Goal: Transaction & Acquisition: Purchase product/service

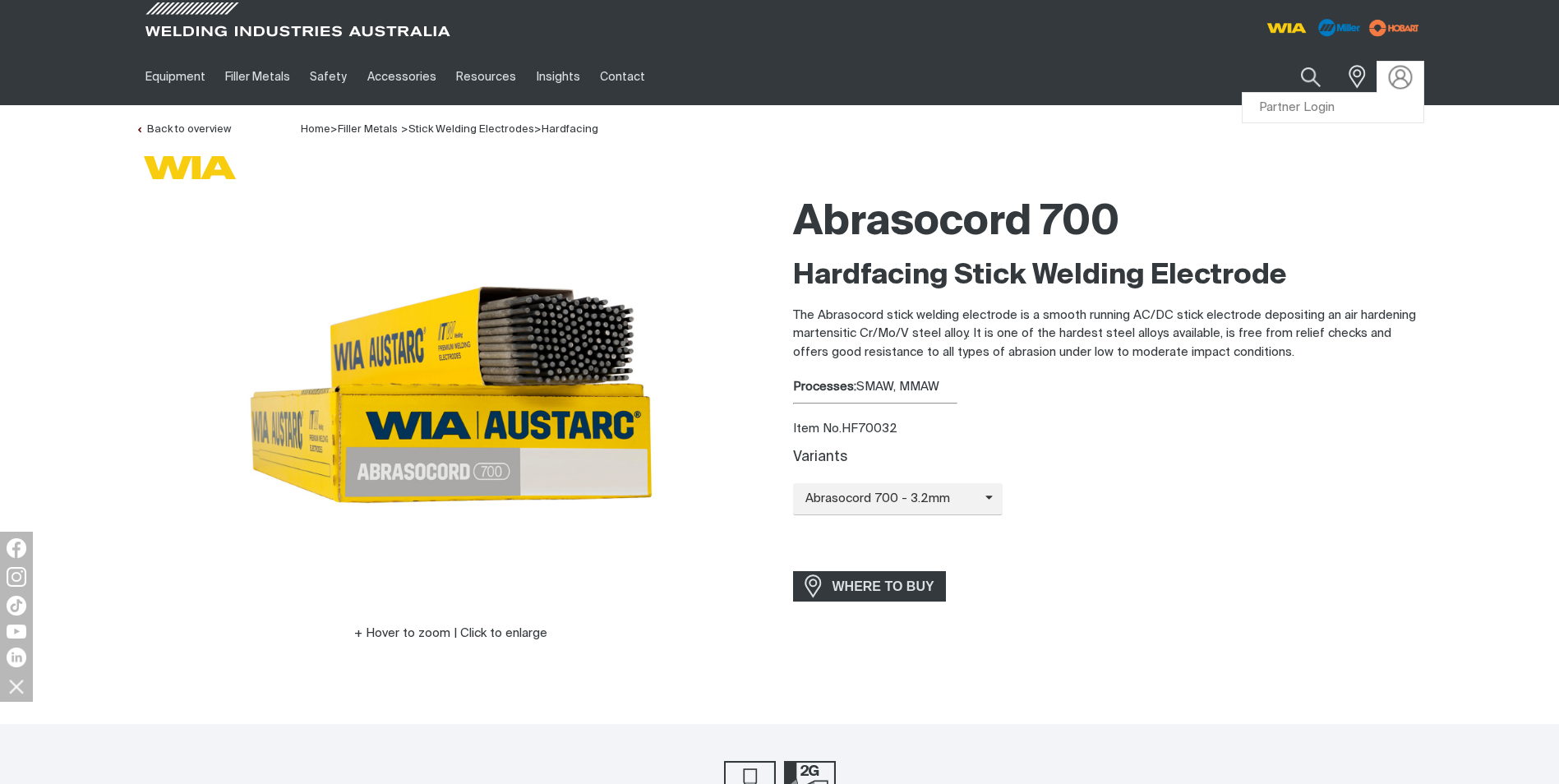
click at [1400, 75] on img at bounding box center [1400, 76] width 24 height 24
click at [1311, 104] on link "Partner Login" at bounding box center [1334, 108] width 181 height 30
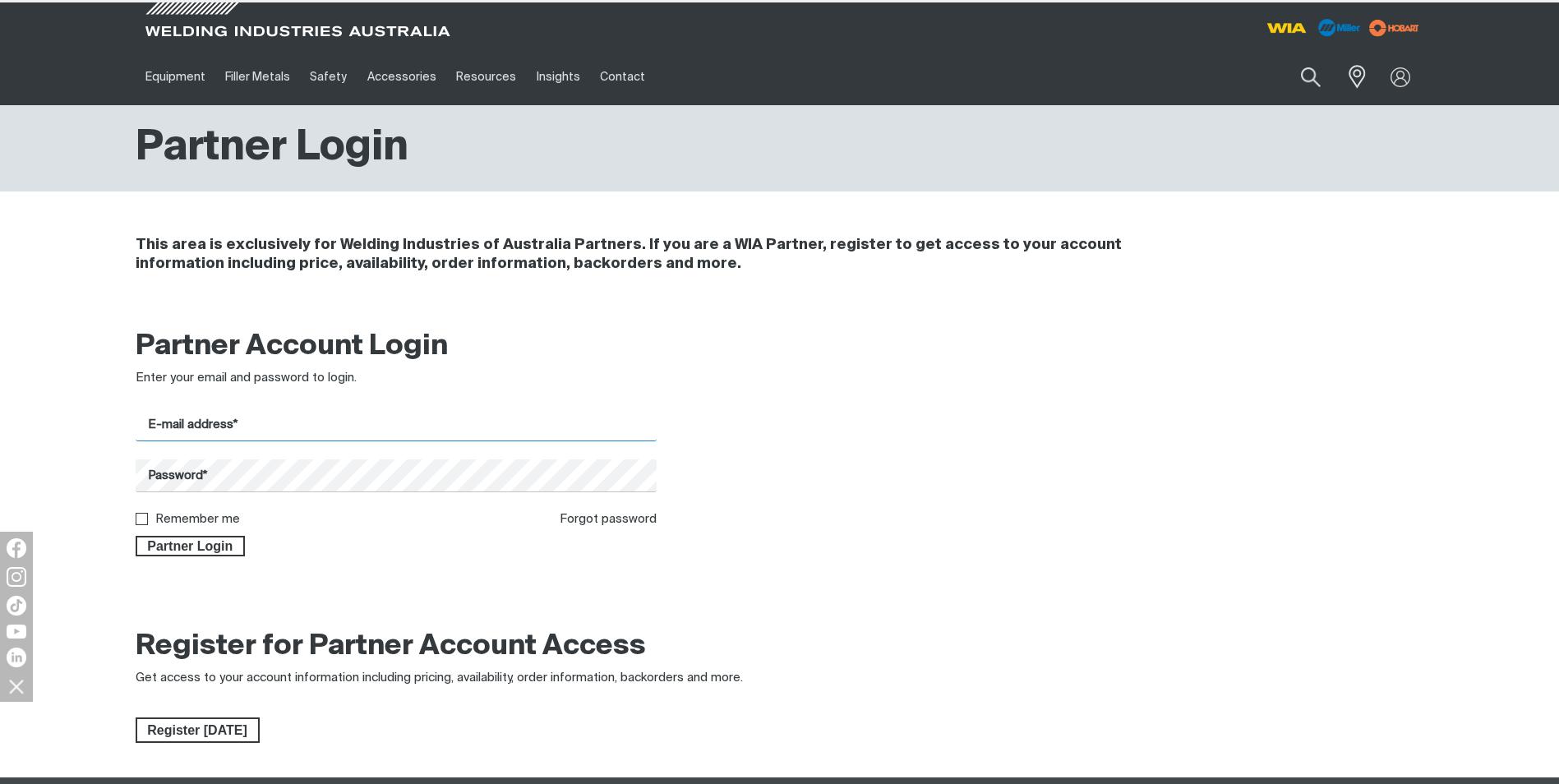
type input "[EMAIL_ADDRESS][DOMAIN_NAME]"
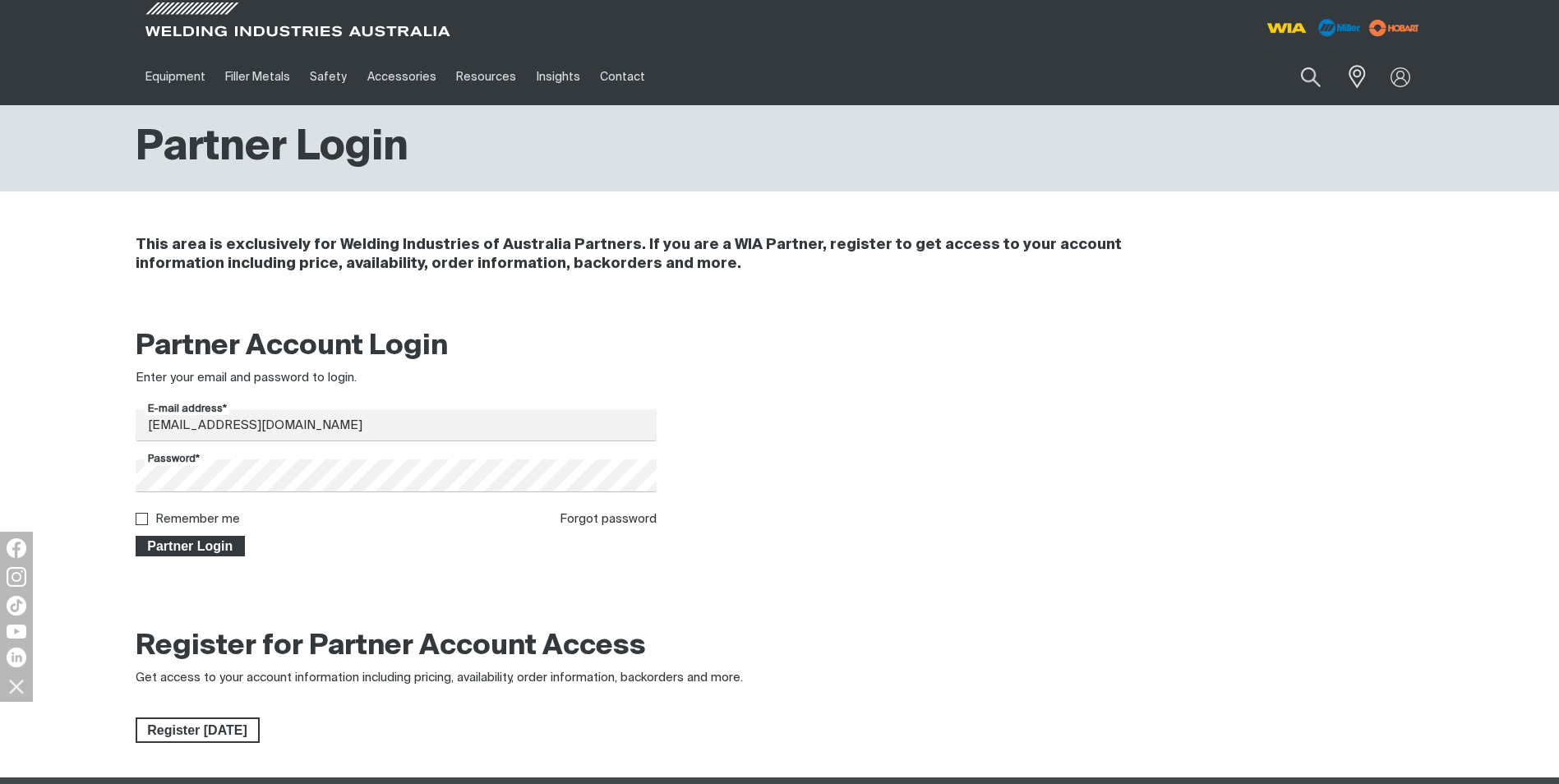
click at [190, 540] on span "Partner Login" at bounding box center [191, 546] width 106 height 21
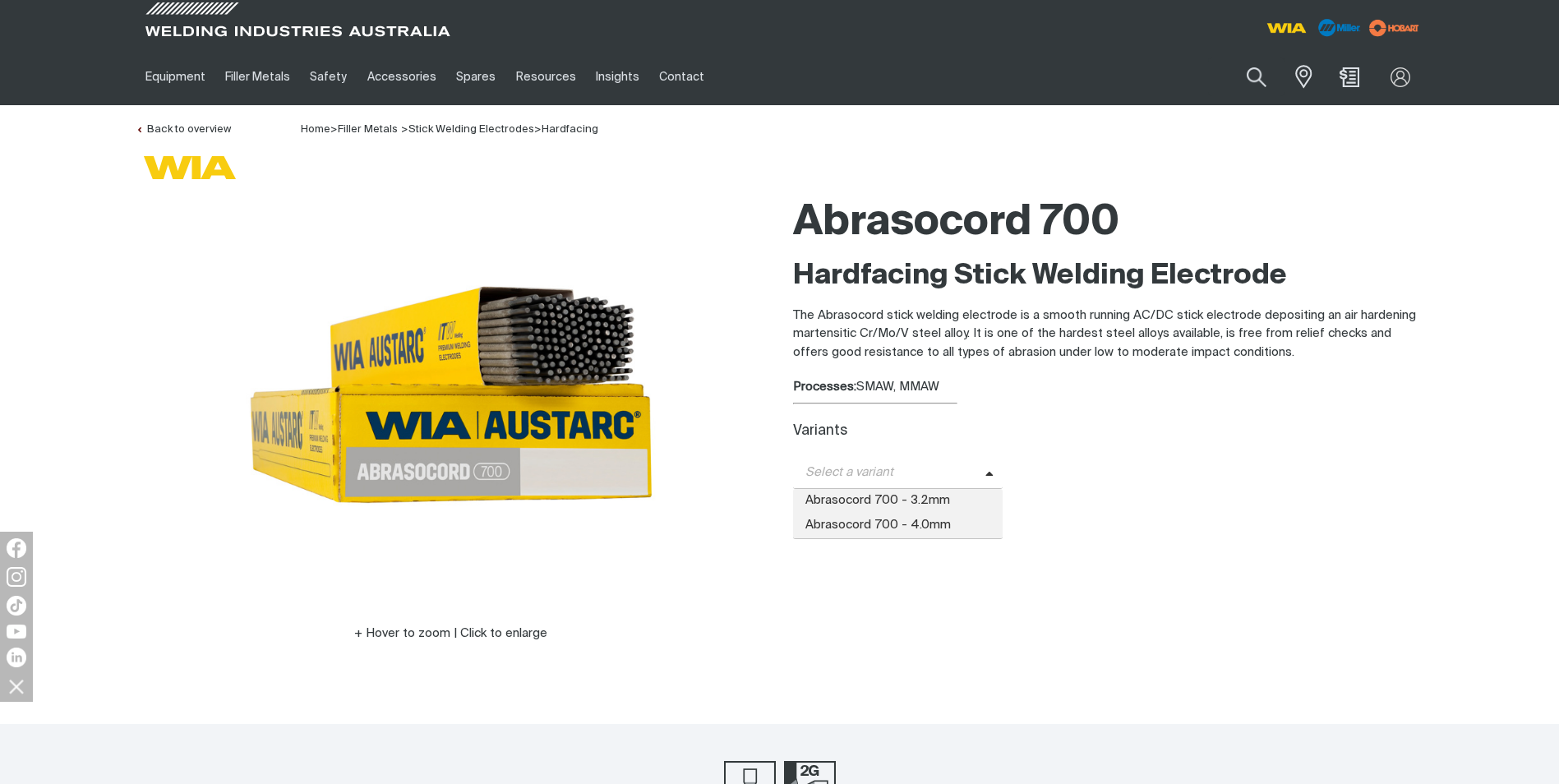
click at [986, 470] on icon at bounding box center [989, 474] width 8 height 12
click at [903, 498] on span "Abrasocord 700 - 3.2mm" at bounding box center [898, 501] width 210 height 25
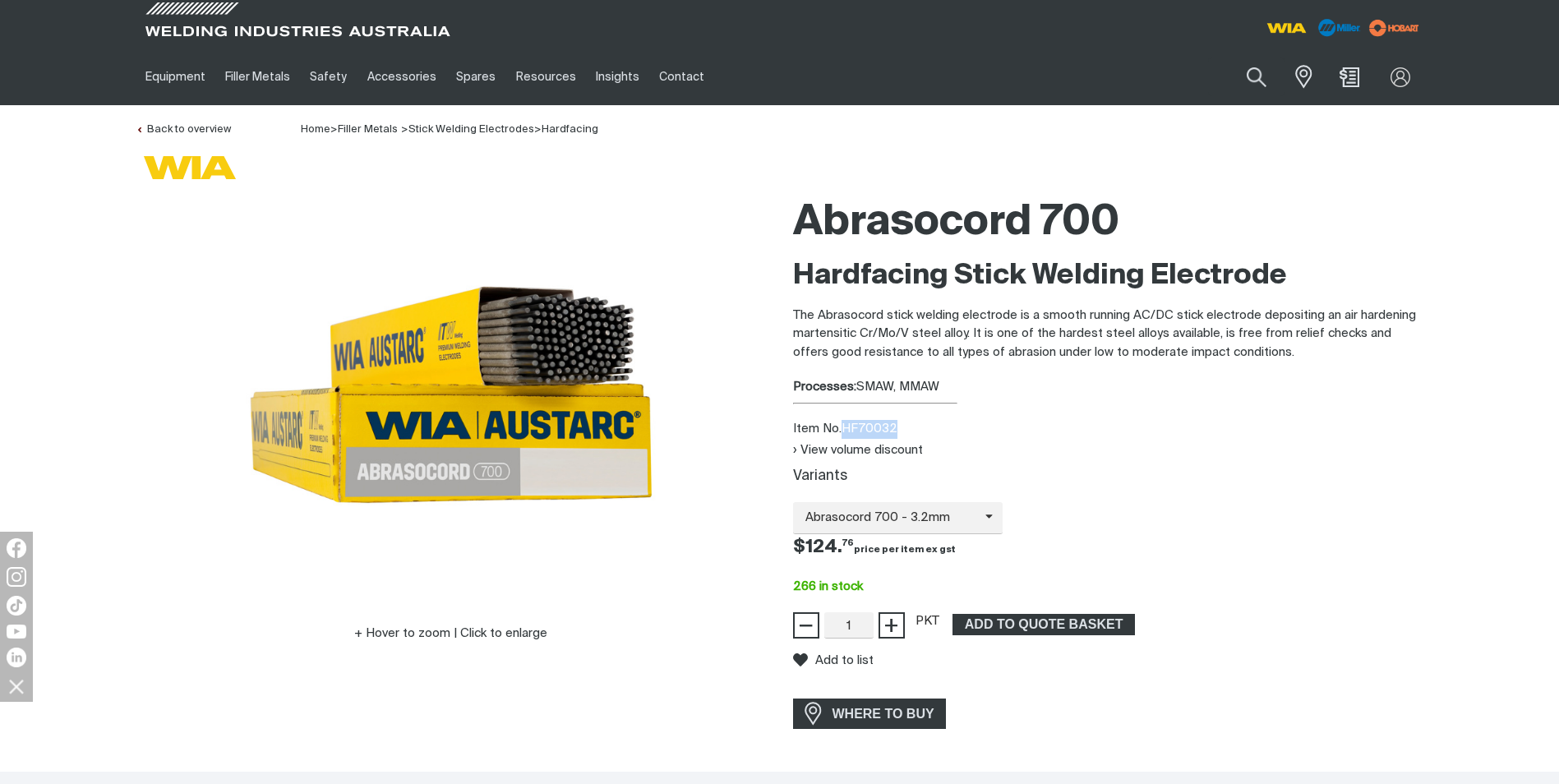
drag, startPoint x: 896, startPoint y: 424, endPoint x: 847, endPoint y: 423, distance: 49.0
click at [847, 423] on div "Item No. HF70032" at bounding box center [1108, 428] width 631 height 19
copy div "HF70032"
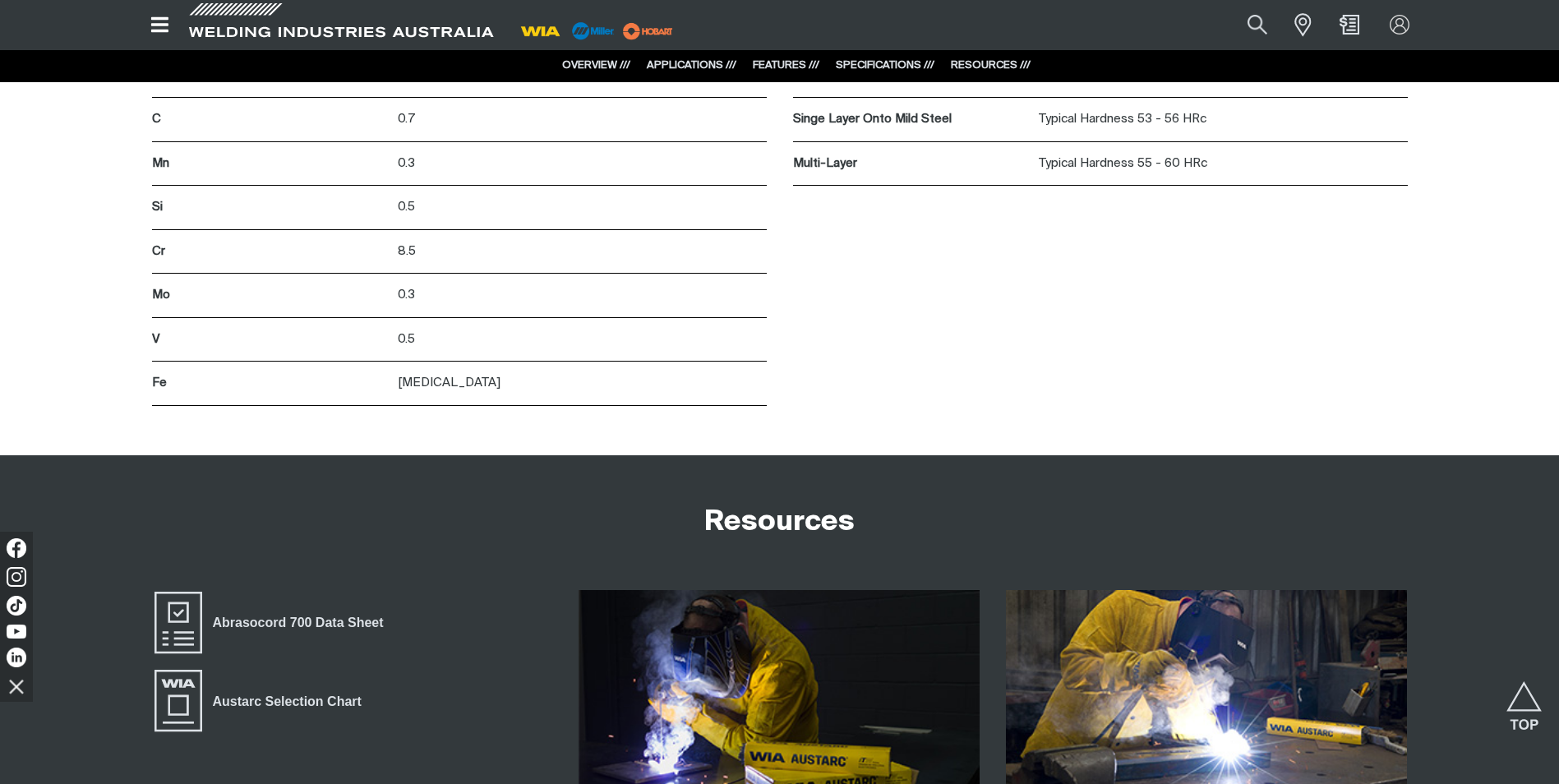
scroll to position [2711, 0]
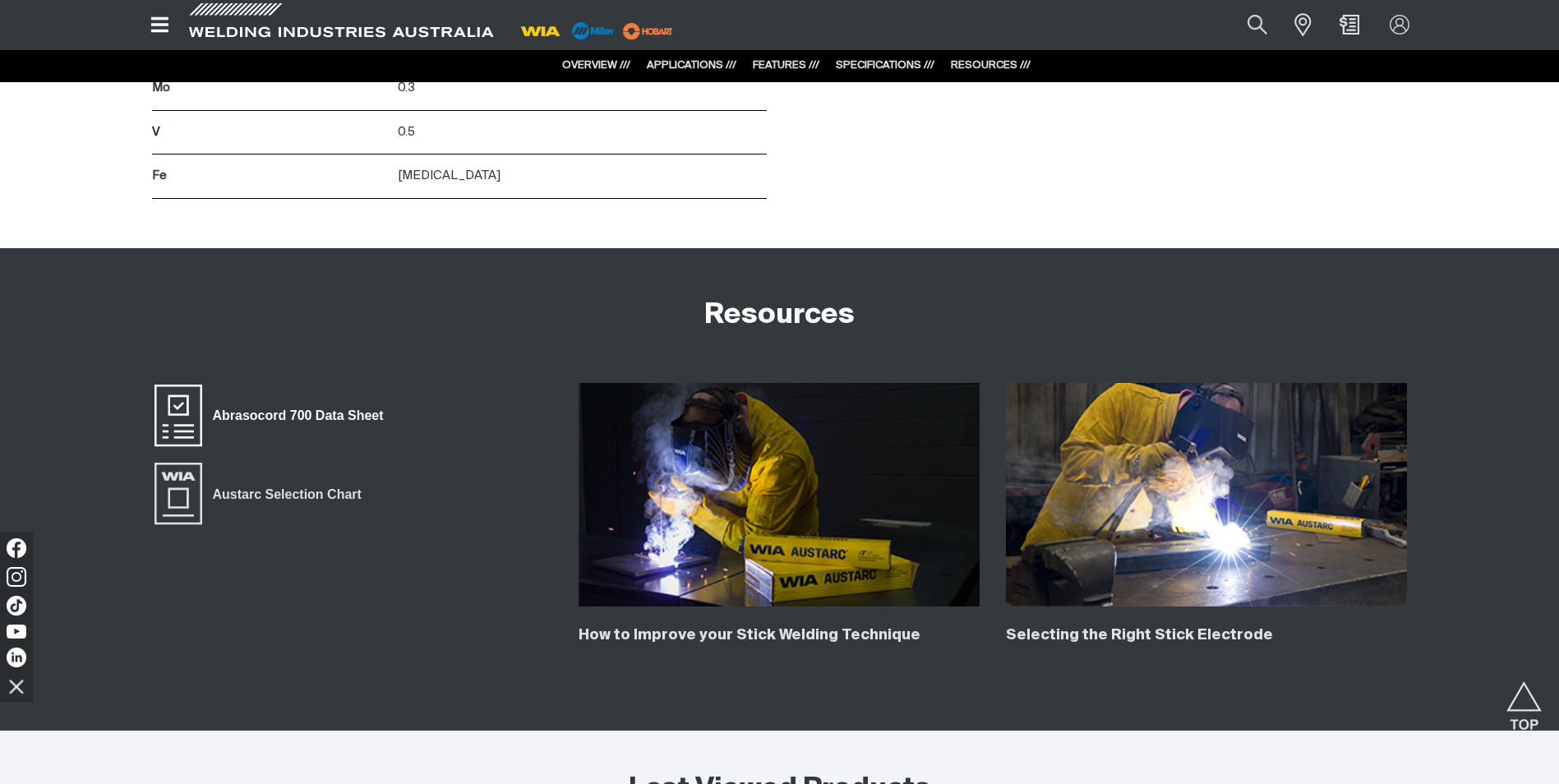
click at [232, 413] on span "Abrasocord 700 Data Sheet" at bounding box center [298, 416] width 193 height 21
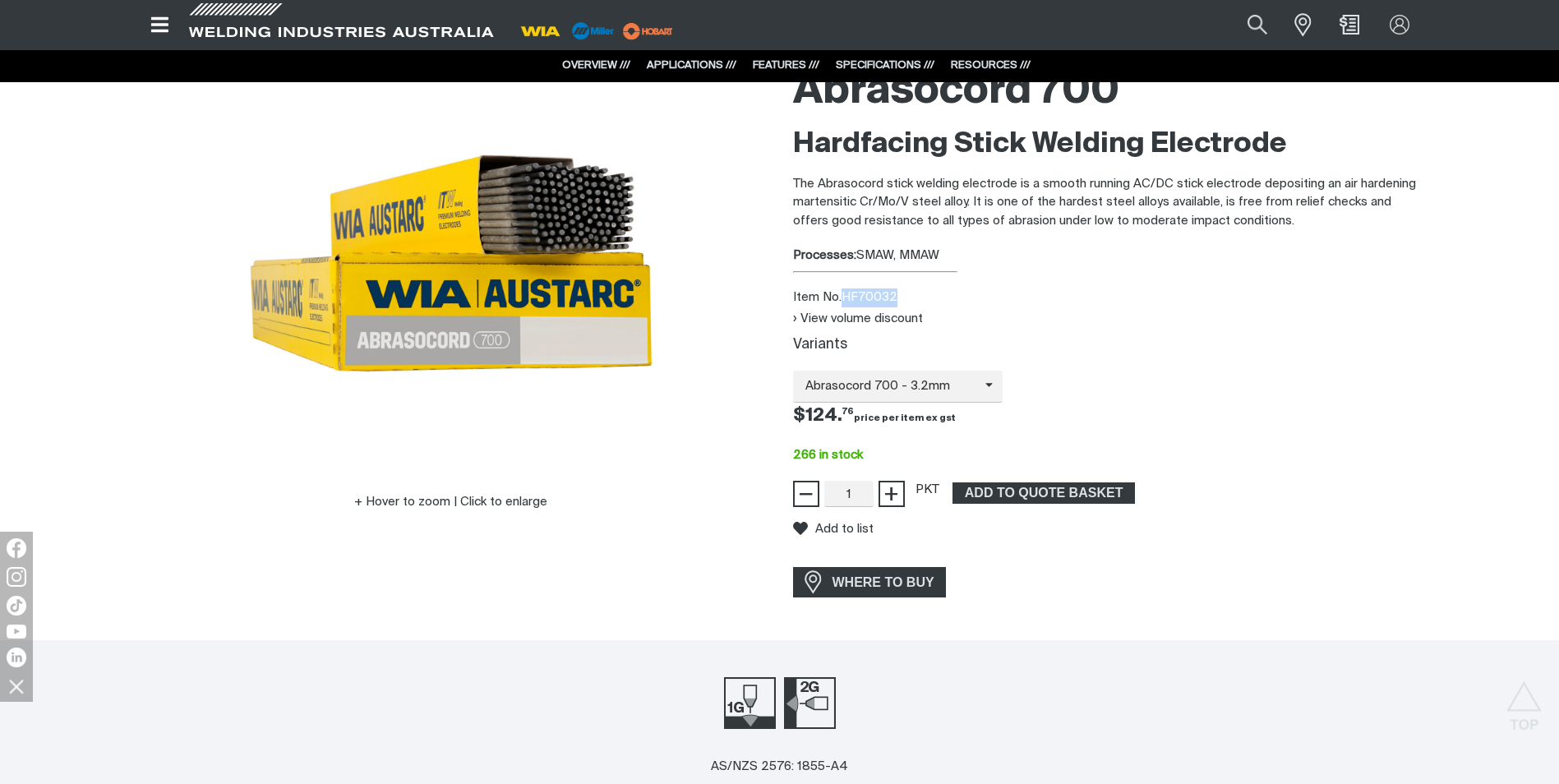
scroll to position [82, 0]
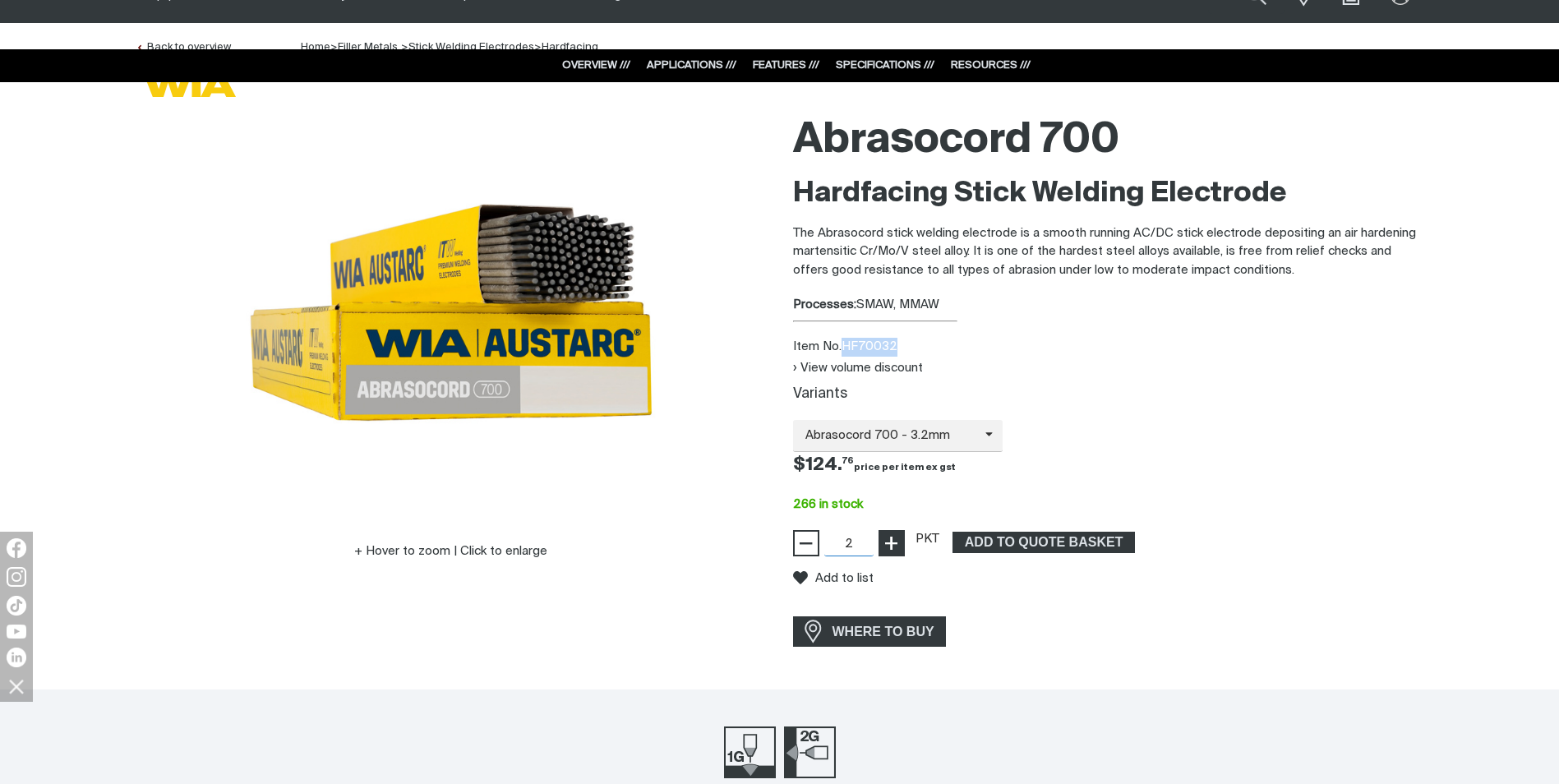
click at [889, 542] on span "+" at bounding box center [892, 543] width 16 height 27
click at [802, 549] on span "−" at bounding box center [806, 543] width 16 height 27
type input "1"
click at [803, 549] on span "−" at bounding box center [806, 543] width 16 height 27
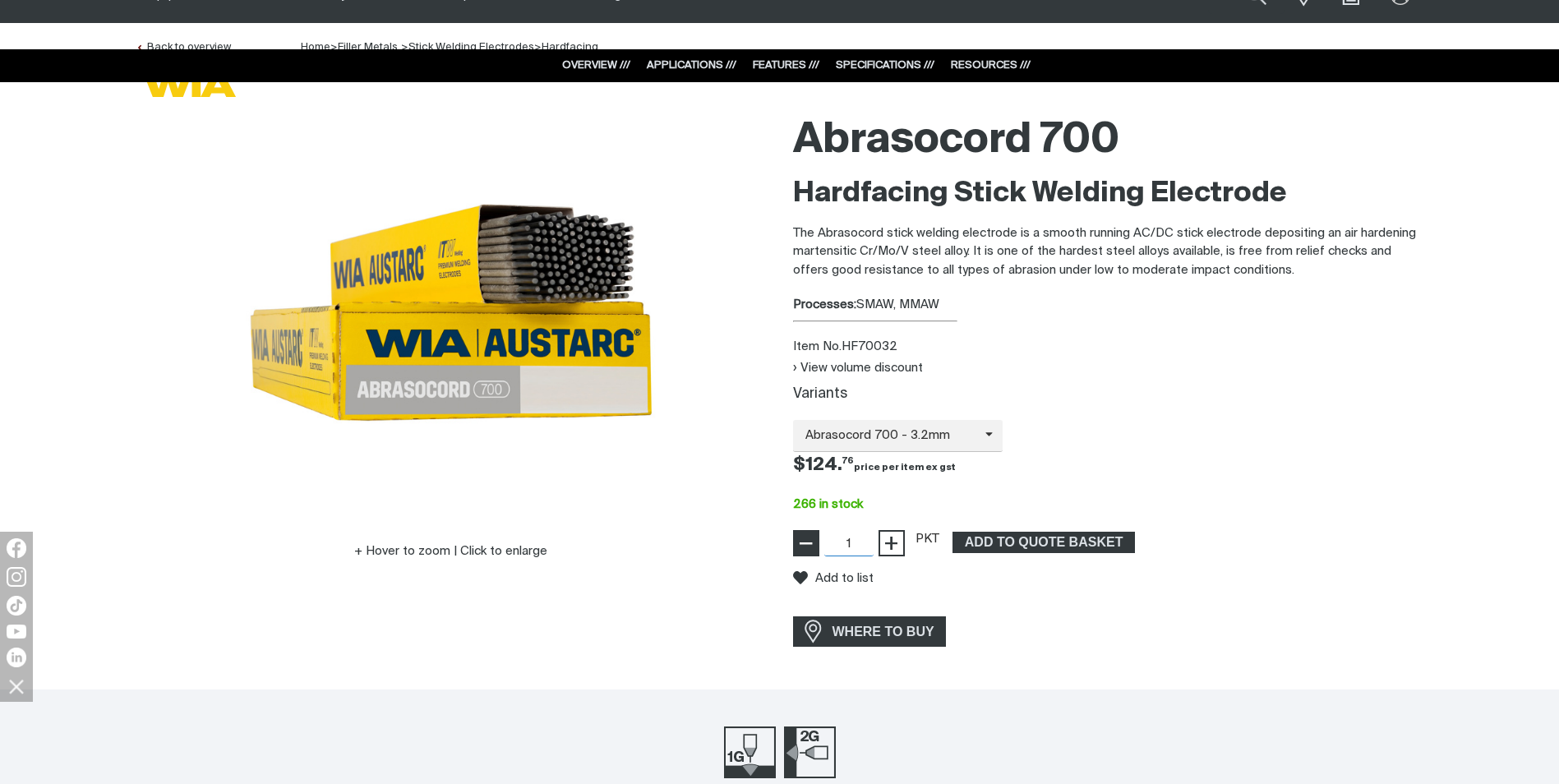
click at [803, 549] on span "−" at bounding box center [806, 543] width 16 height 27
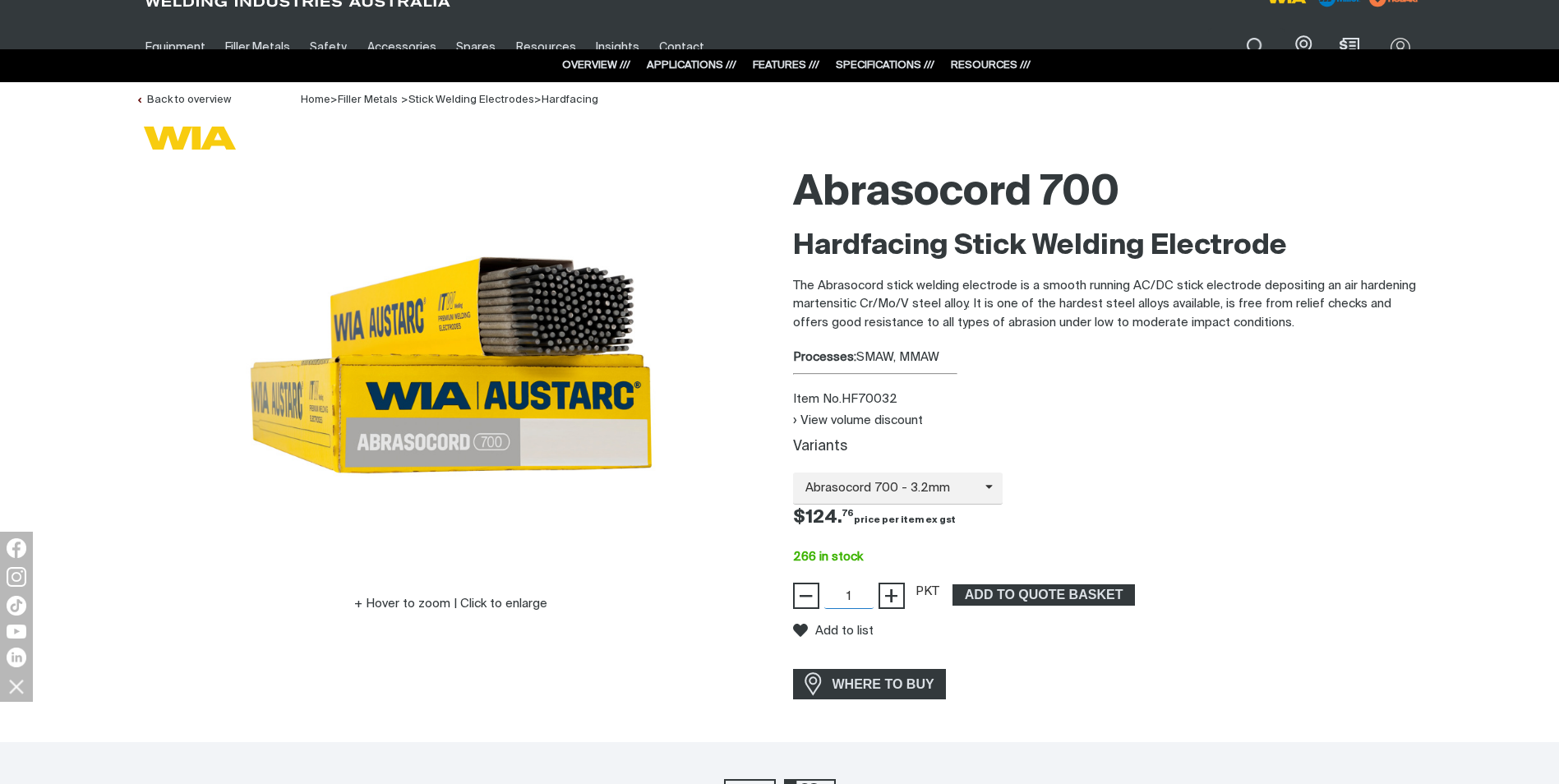
scroll to position [0, 0]
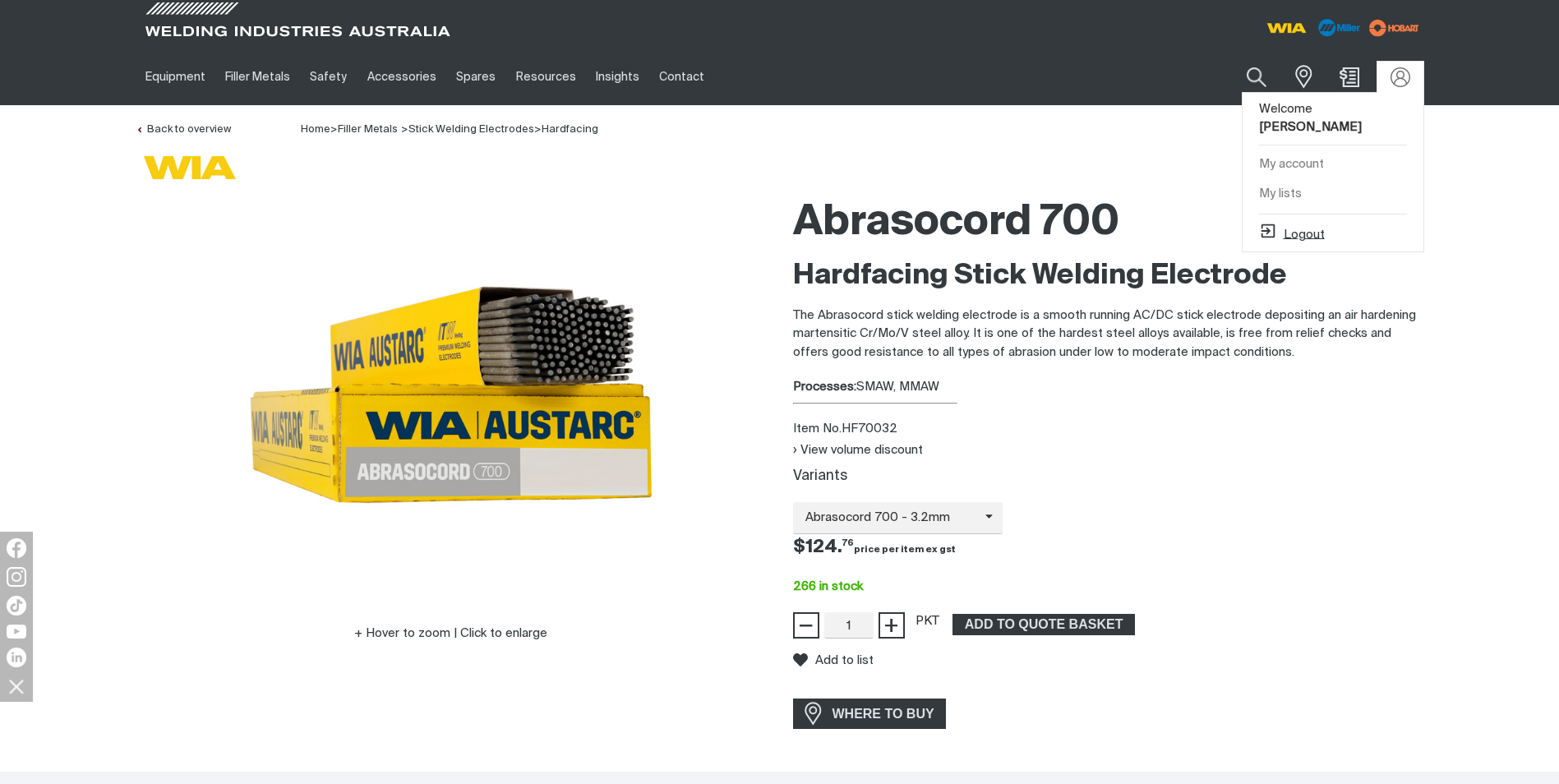
click at [1303, 222] on button "Logout" at bounding box center [1292, 231] width 66 height 20
